Goal: Check status: Check status

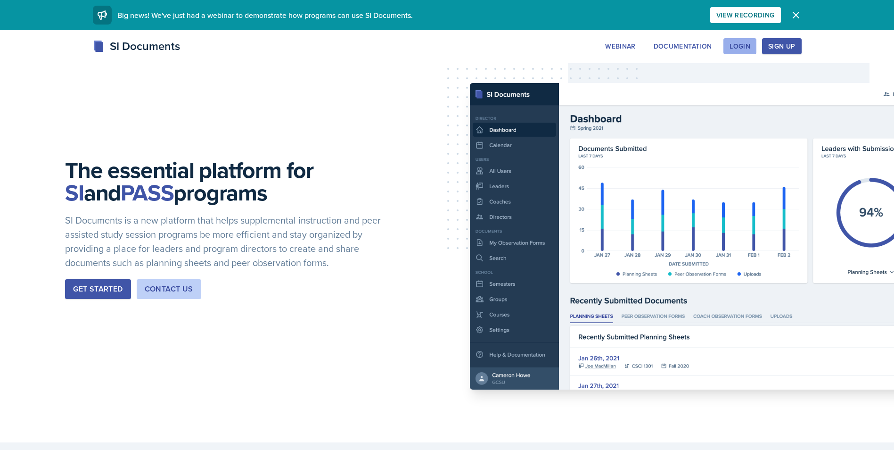
click at [737, 48] on div "Login" at bounding box center [739, 46] width 21 height 8
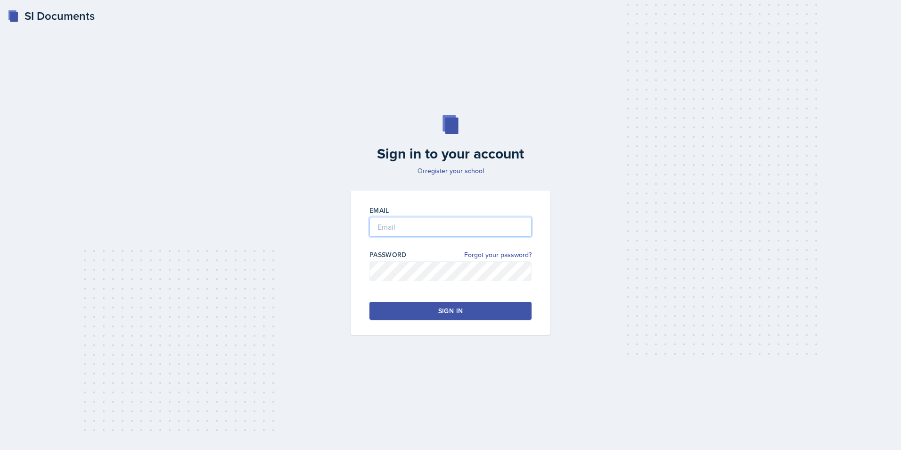
click at [420, 223] on input "email" at bounding box center [450, 227] width 162 height 20
type input "[EMAIL_ADDRESS][DOMAIN_NAME]"
click at [18, 318] on div "Sign in to your account Or register your school Email [EMAIL_ADDRESS][DOMAIN_NA…" at bounding box center [450, 225] width 871 height 280
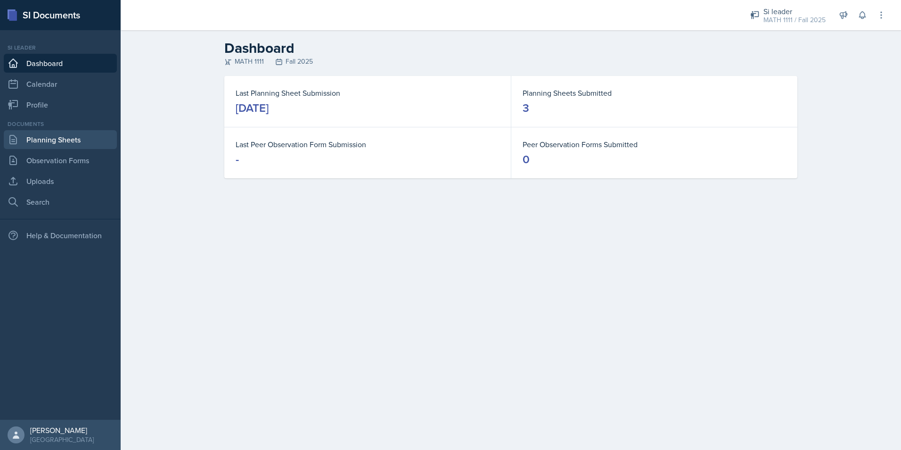
click at [38, 142] on link "Planning Sheets" at bounding box center [60, 139] width 113 height 19
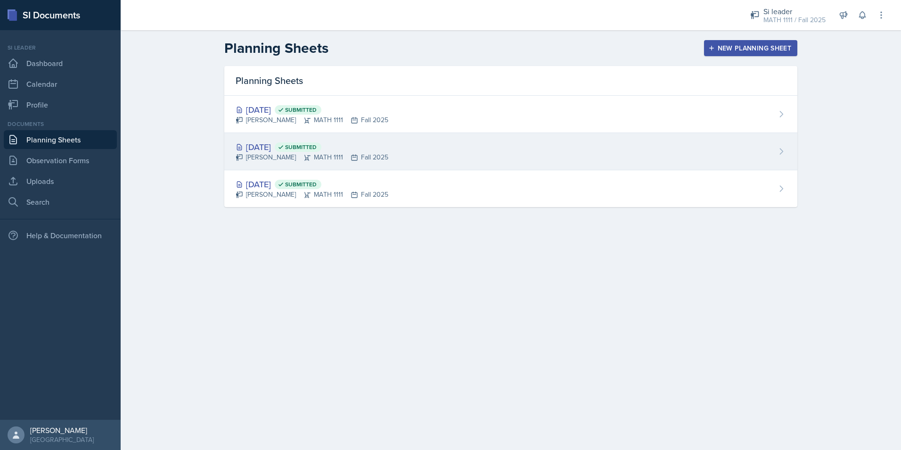
click at [283, 145] on div "[DATE] Submitted" at bounding box center [312, 146] width 153 height 13
